Goal: Navigation & Orientation: Go to known website

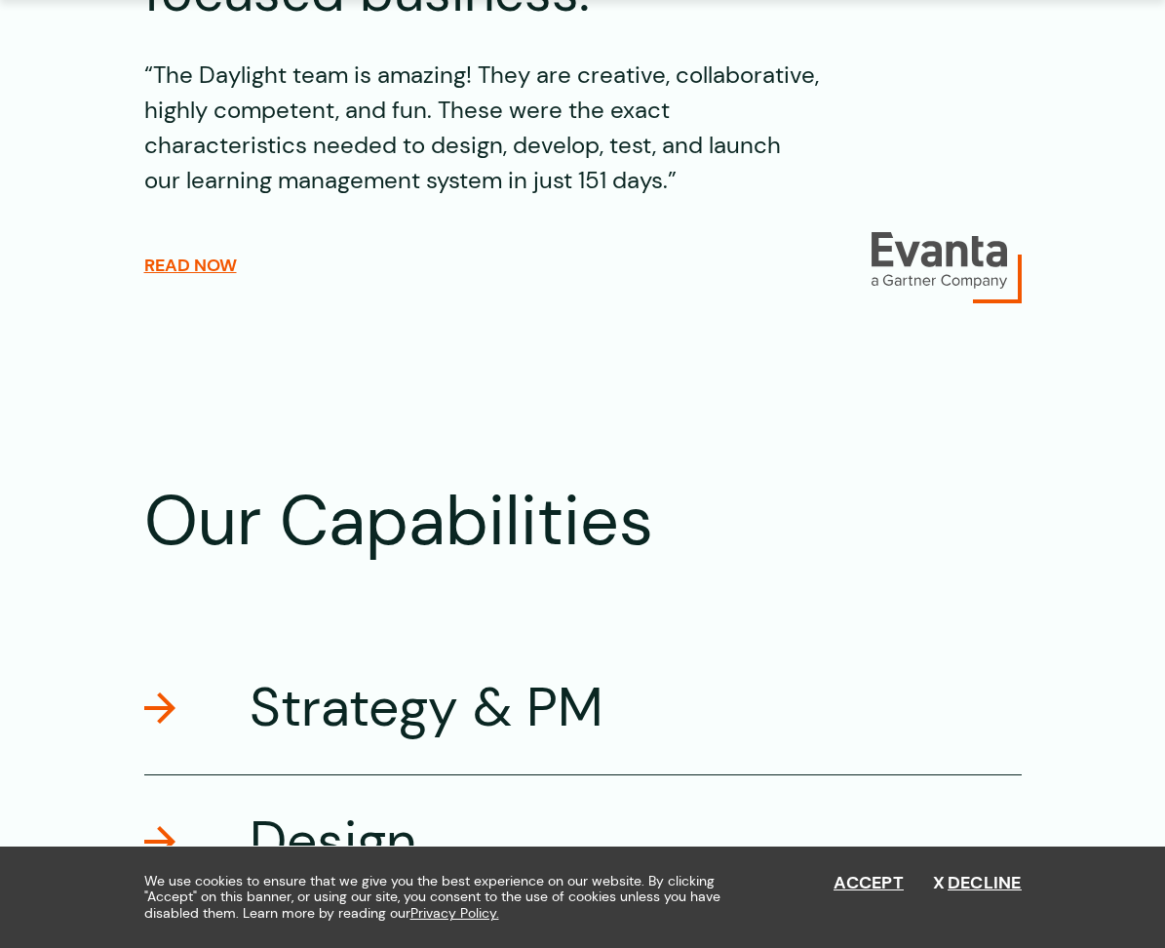
scroll to position [3049, 0]
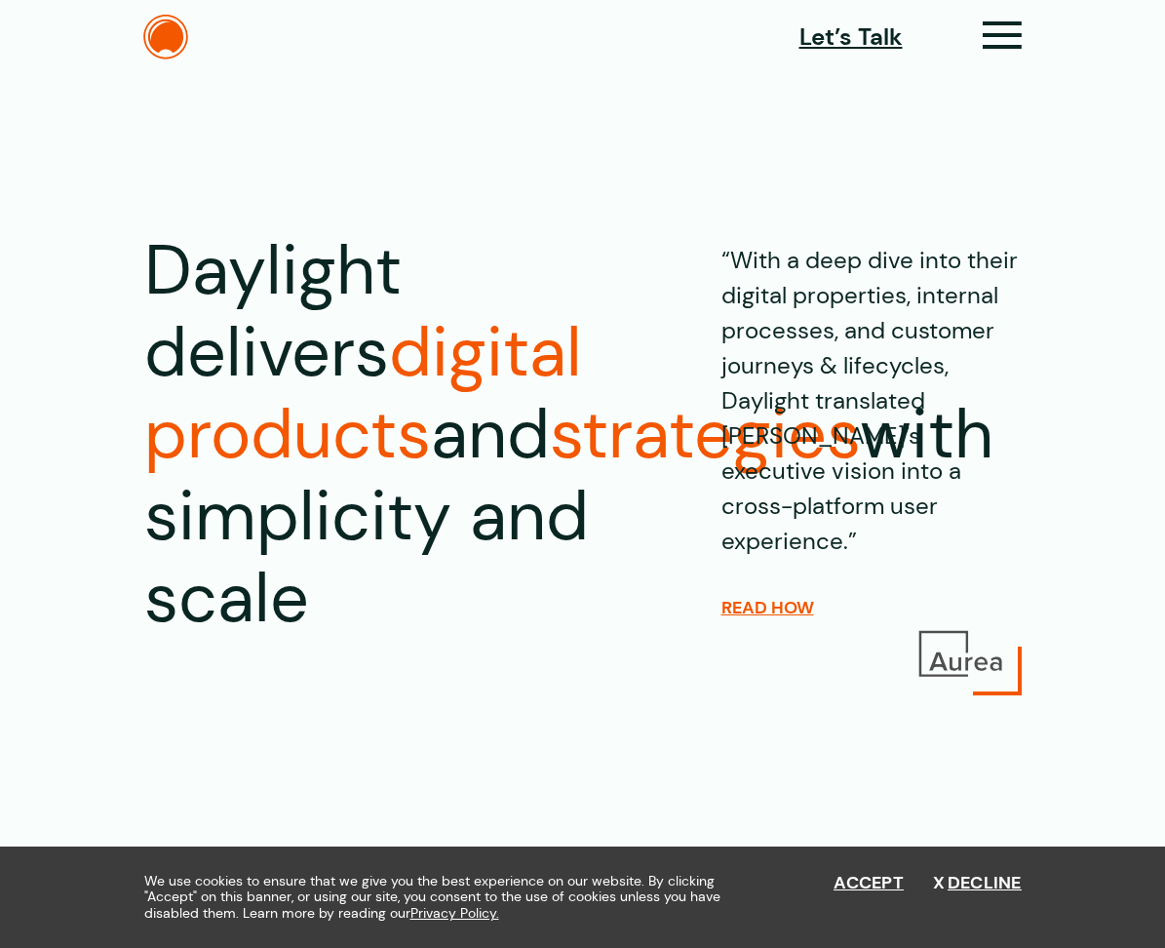
click at [1038, 29] on div "Let’s Talk Clients Capabilities Process People About Contact News Careers Retai…" at bounding box center [583, 37] width 936 height 45
click at [1013, 33] on icon at bounding box center [1003, 43] width 40 height 20
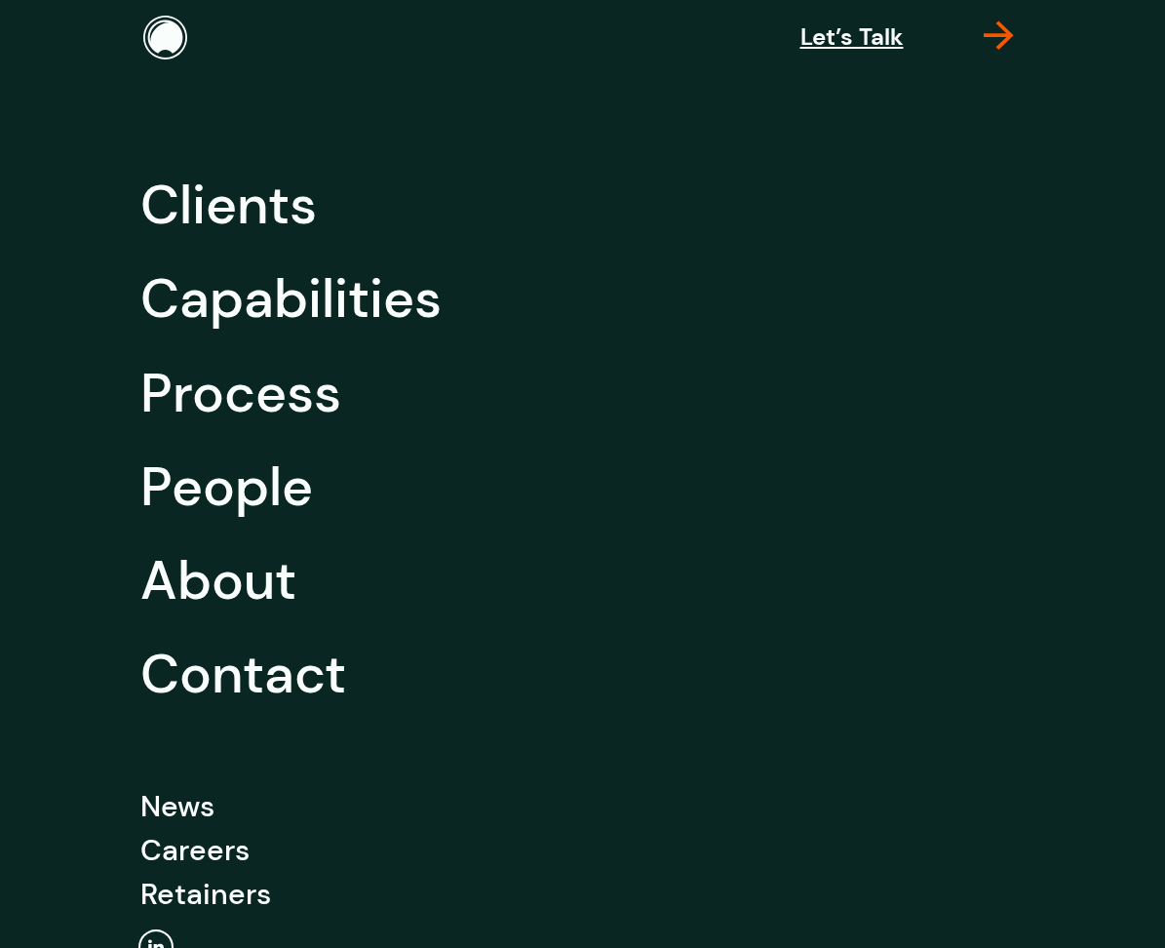
click at [1000, 43] on icon at bounding box center [999, 45] width 30 height 20
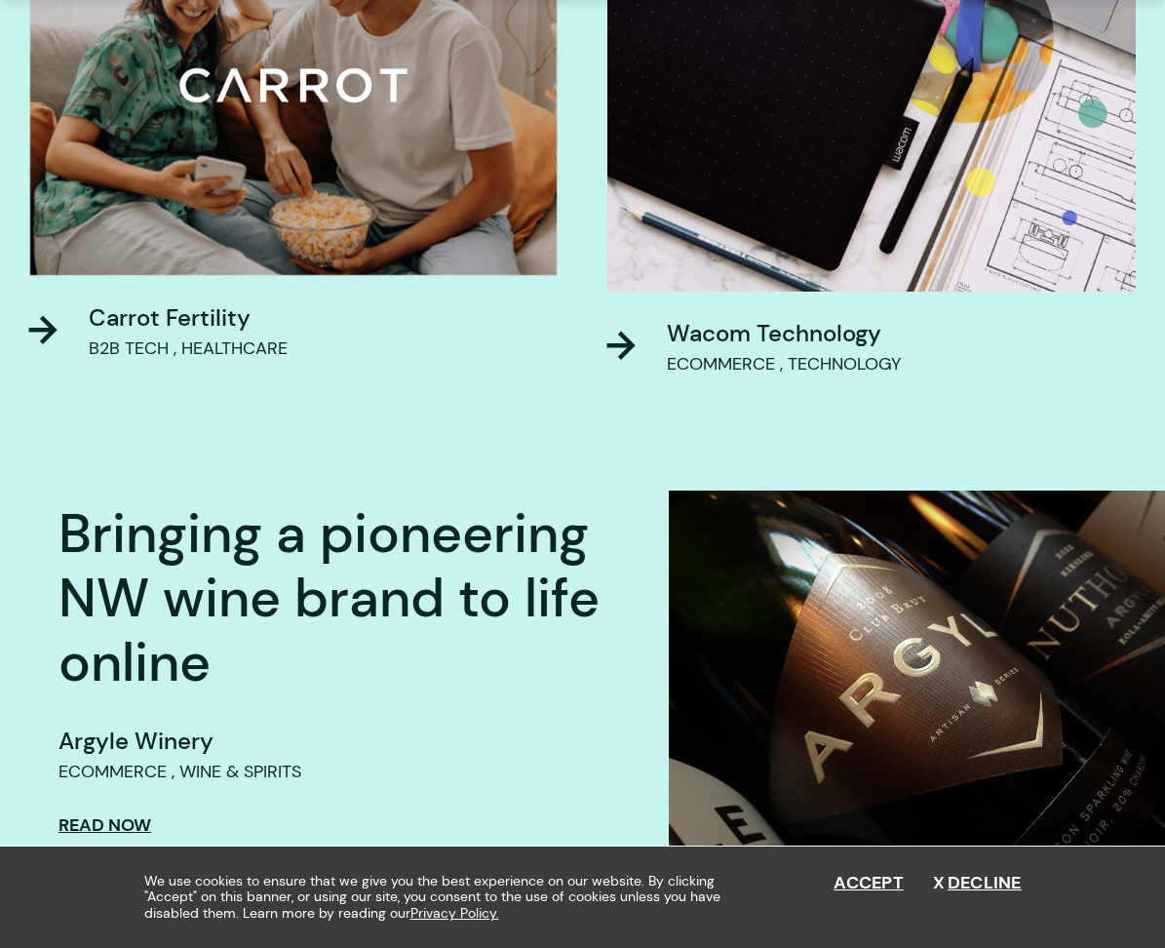
scroll to position [1922, 0]
